Goal: Task Accomplishment & Management: Use online tool/utility

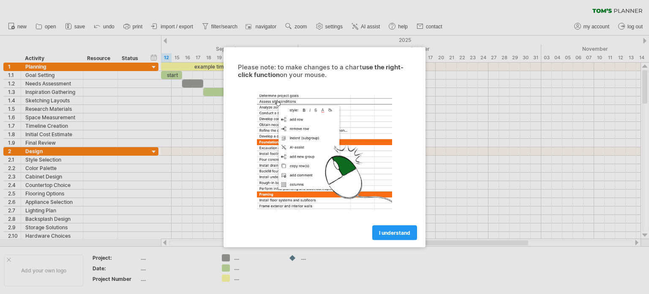
click at [482, 130] on div at bounding box center [324, 147] width 649 height 294
click at [396, 239] on link "I understand" at bounding box center [394, 232] width 45 height 15
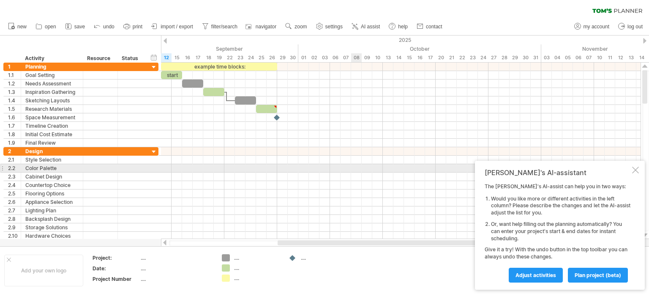
click at [357, 169] on div at bounding box center [401, 168] width 480 height 8
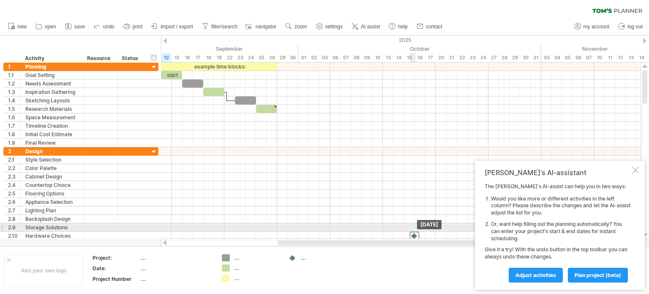
drag, startPoint x: 276, startPoint y: 114, endPoint x: 415, endPoint y: 230, distance: 181.0
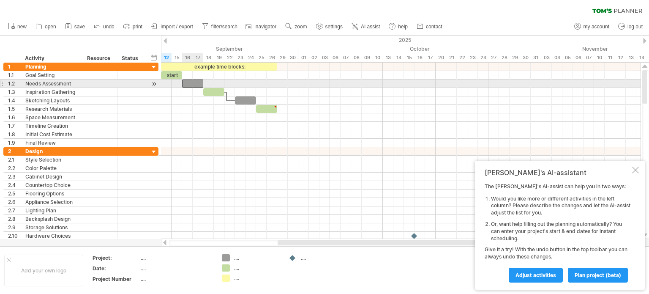
click at [191, 81] on div at bounding box center [192, 83] width 21 height 8
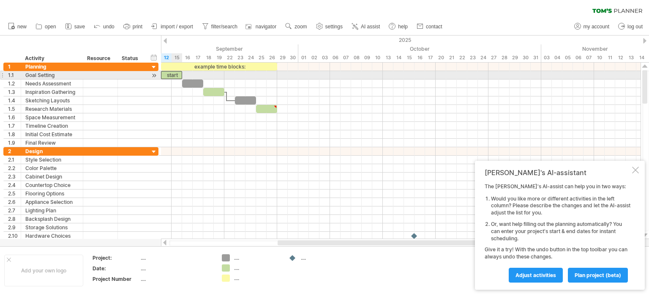
click at [177, 74] on div "start" at bounding box center [171, 75] width 21 height 8
click at [177, 74] on div "*****" at bounding box center [171, 75] width 21 height 8
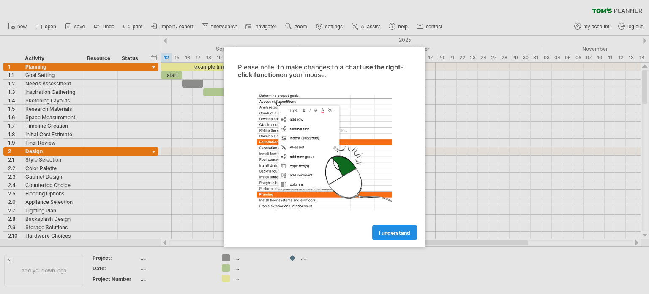
click at [383, 231] on span "I understand" at bounding box center [394, 232] width 31 height 6
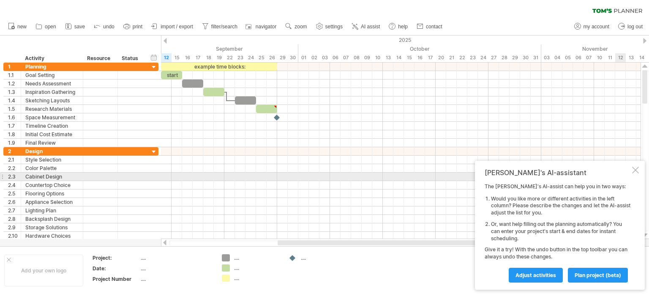
click at [638, 173] on div at bounding box center [635, 170] width 7 height 7
